Goal: Communication & Community: Answer question/provide support

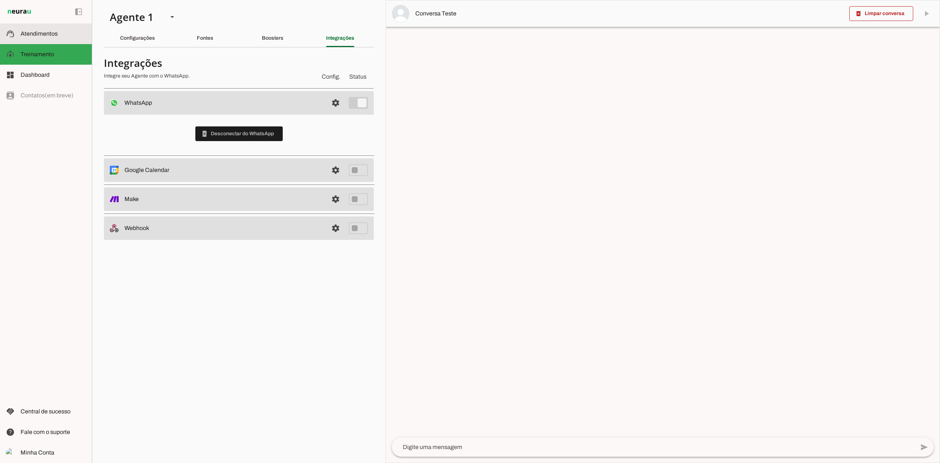
click at [50, 33] on span "Atendimentos" at bounding box center [39, 33] width 37 height 6
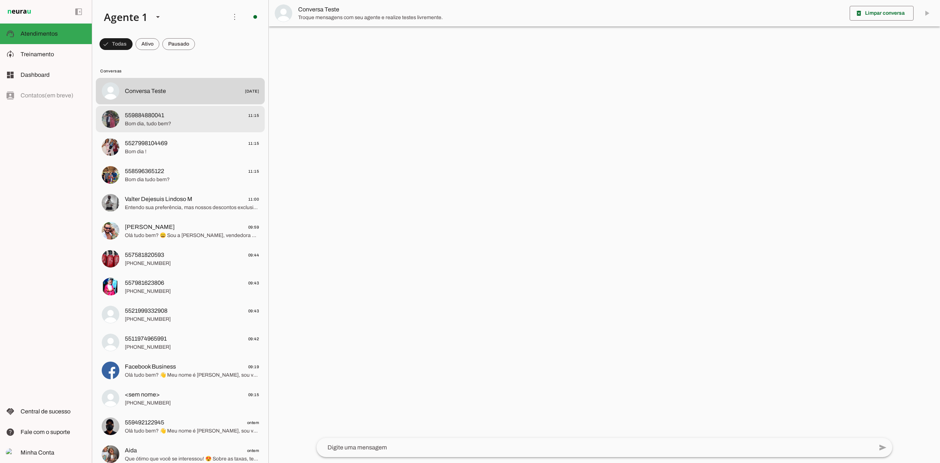
click at [181, 126] on span "Bom dia, tudo bem?" at bounding box center [192, 123] width 134 height 7
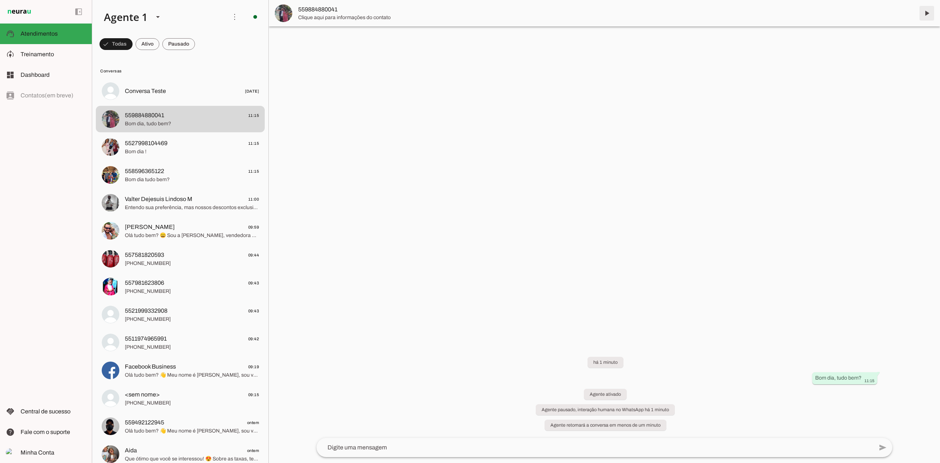
click at [934, 15] on span at bounding box center [927, 13] width 18 height 18
click at [194, 104] on md-item "5527998104469 11:15 Bom dia !" at bounding box center [180, 91] width 169 height 26
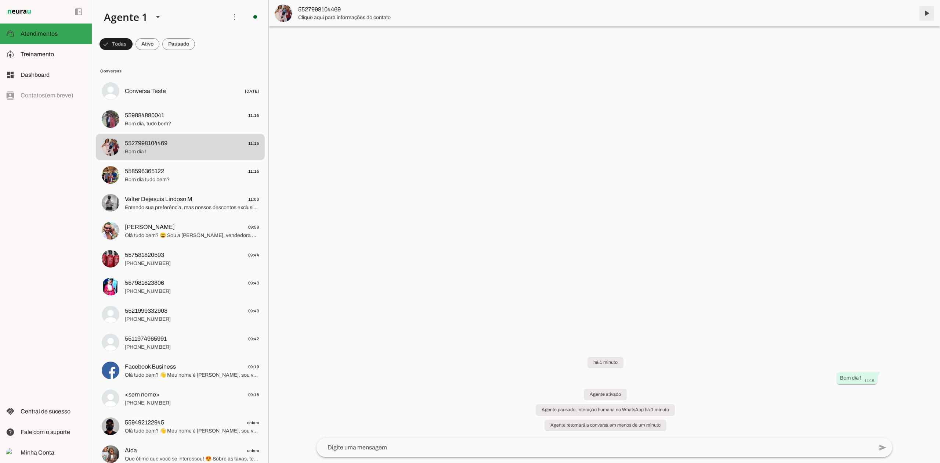
click at [929, 15] on span at bounding box center [927, 13] width 18 height 18
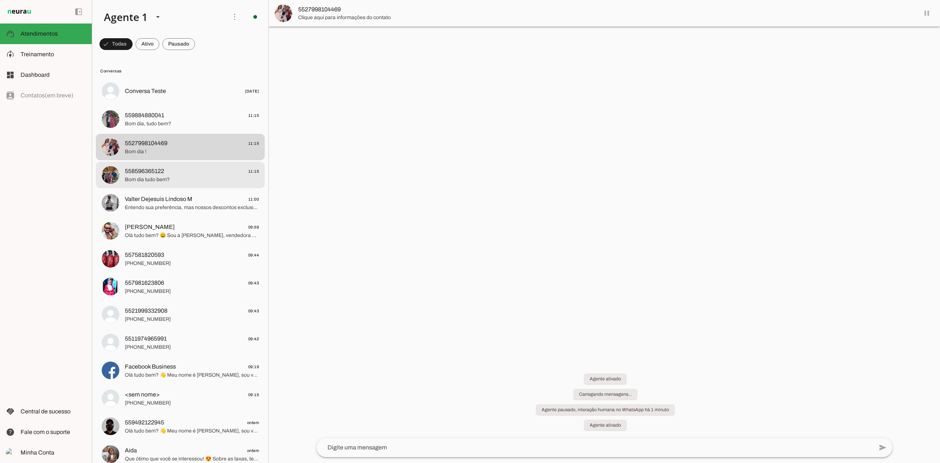
click at [179, 175] on span "558596365122 11:15" at bounding box center [192, 171] width 134 height 9
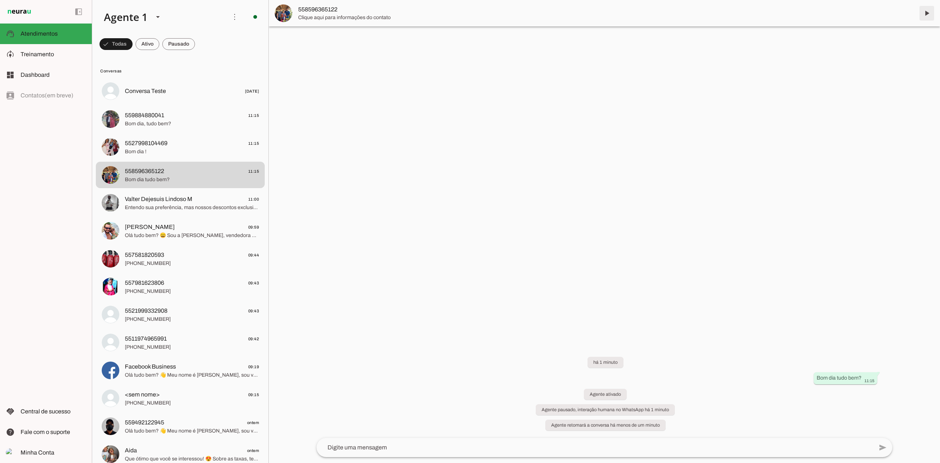
click at [929, 17] on span at bounding box center [927, 13] width 18 height 18
